Goal: Transaction & Acquisition: Purchase product/service

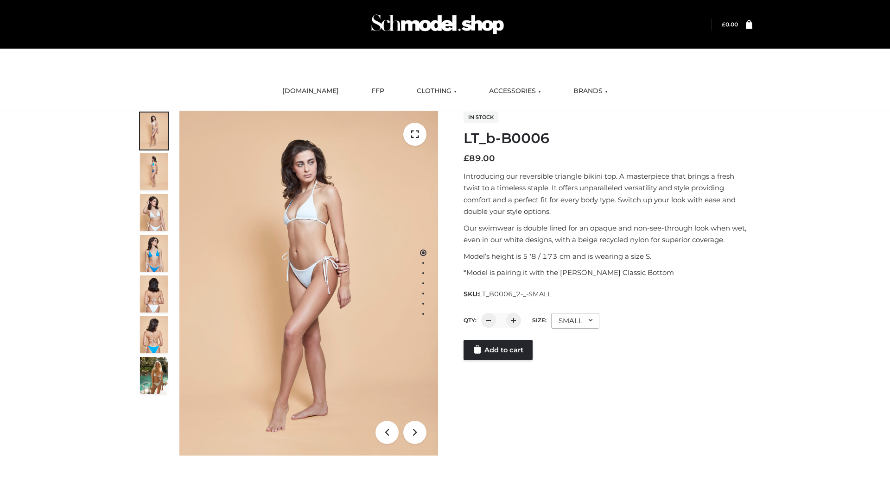
click at [499, 350] on link "Add to cart" at bounding box center [497, 350] width 69 height 20
